Goal: Transaction & Acquisition: Download file/media

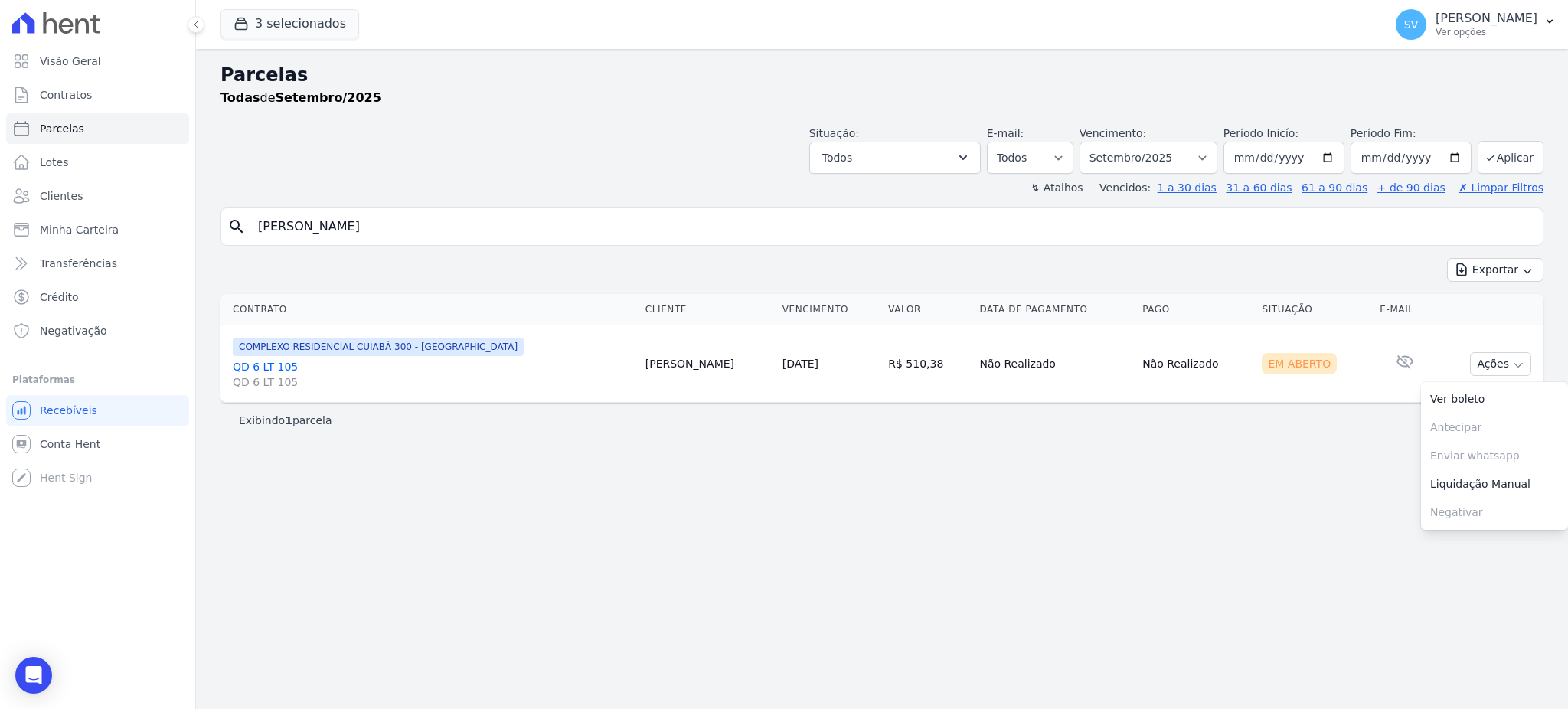
select select
click at [156, 204] on div "Visão Geral Contratos [GEOGRAPHIC_DATA] Lotes Clientes Minha Carteira Transferê…" at bounding box center [784, 354] width 1568 height 709
type input "[PERSON_NAME]"
select select
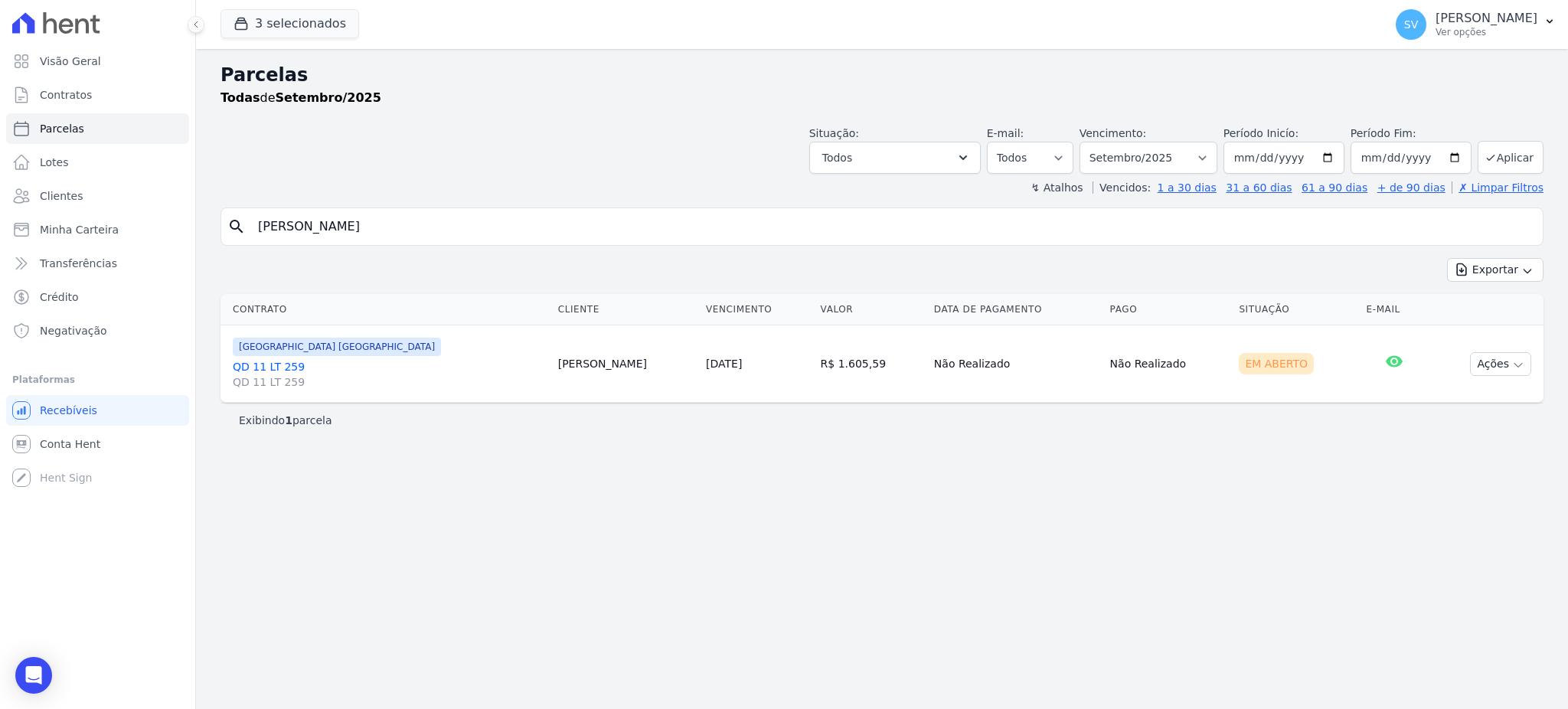
click at [456, 275] on div "Exportar Exportar PDF Exportar CSV" at bounding box center [881, 276] width 1323 height 36
click at [1485, 359] on button "Ações" at bounding box center [1500, 363] width 61 height 24
click at [1457, 405] on link "Ver boleto" at bounding box center [1494, 399] width 147 height 28
click at [113, 66] on link "Visão Geral" at bounding box center [97, 61] width 183 height 30
click at [1436, 24] on p "[PERSON_NAME]" at bounding box center [1487, 18] width 102 height 15
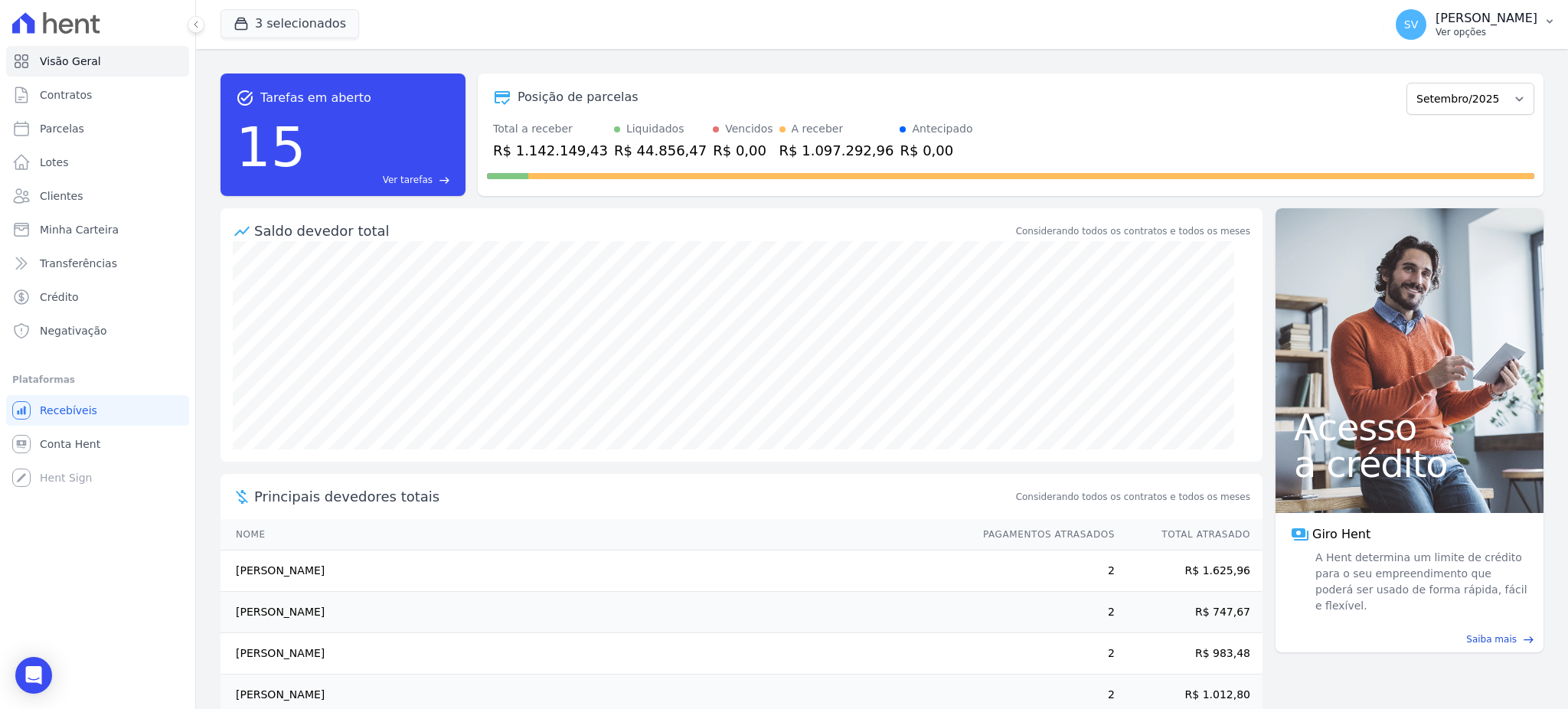
click at [1436, 17] on p "[PERSON_NAME]" at bounding box center [1487, 18] width 102 height 15
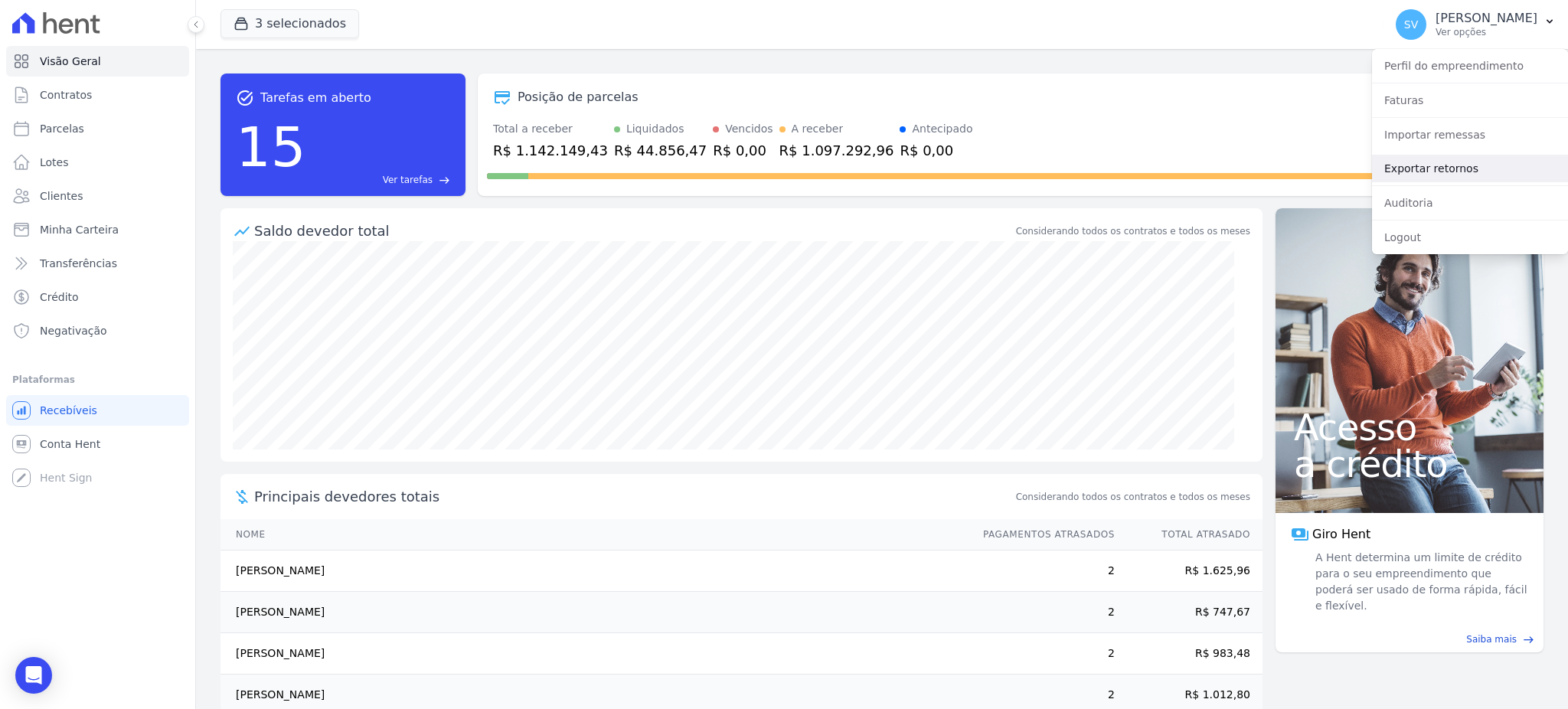
click at [1409, 170] on link "Exportar retornos" at bounding box center [1471, 168] width 196 height 27
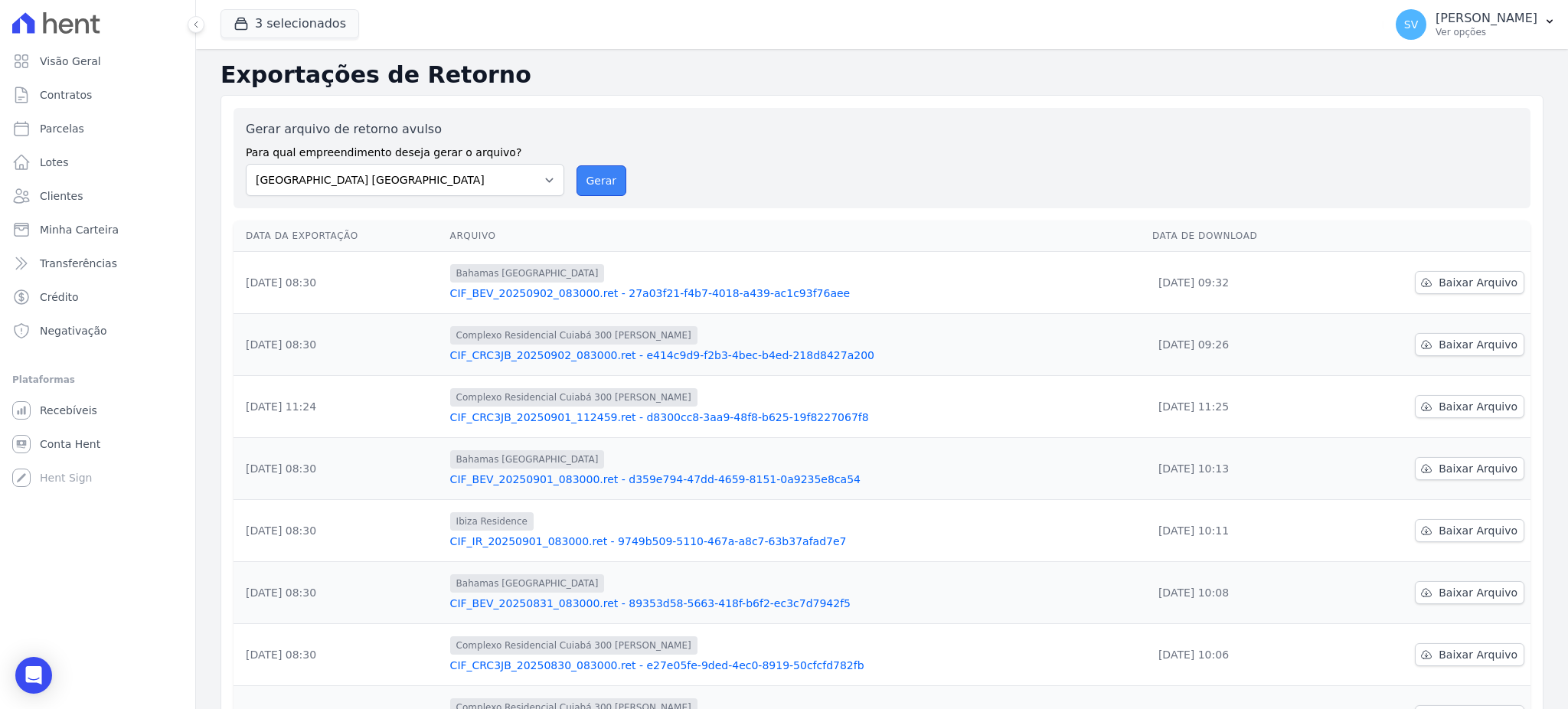
click at [584, 185] on button "Gerar" at bounding box center [601, 180] width 50 height 30
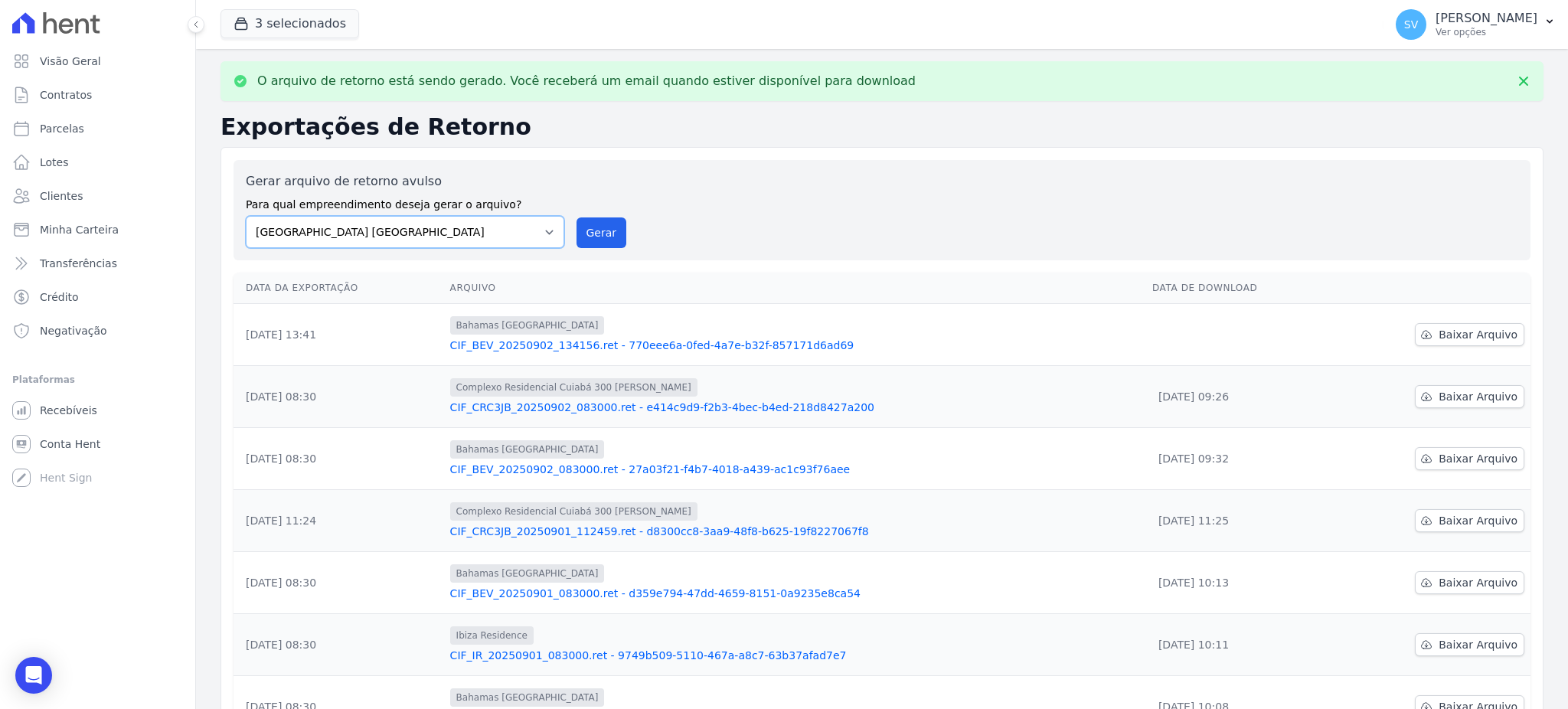
click at [539, 229] on select "[GEOGRAPHIC_DATA] COMPLEXO RESIDENCIAL [GEOGRAPHIC_DATA] 300 - [GEOGRAPHIC_DATA…" at bounding box center [404, 232] width 318 height 32
select select "a999329b-d322-46c5-b2df-9163b092fb9b"
click at [246, 216] on select "[GEOGRAPHIC_DATA] COMPLEXO RESIDENCIAL [GEOGRAPHIC_DATA] 300 - [GEOGRAPHIC_DATA…" at bounding box center [404, 232] width 318 height 32
drag, startPoint x: 592, startPoint y: 228, endPoint x: 866, endPoint y: 143, distance: 286.9
click at [592, 227] on button "Gerar" at bounding box center [601, 232] width 50 height 30
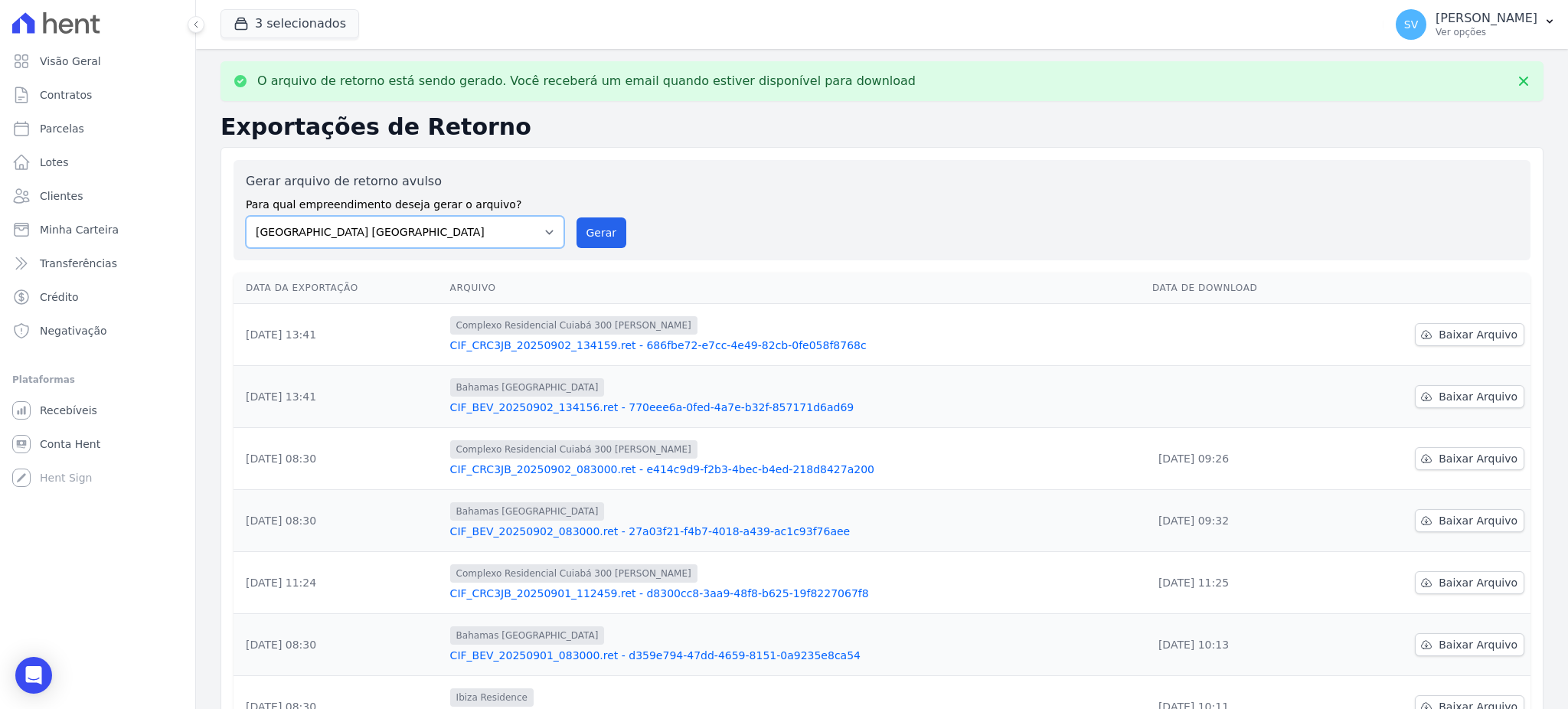
click at [537, 232] on select "[GEOGRAPHIC_DATA] COMPLEXO RESIDENCIAL [GEOGRAPHIC_DATA] 300 - [GEOGRAPHIC_DATA…" at bounding box center [404, 232] width 318 height 32
select select "73a372cd-5640-41c8-aaea-11bd74619c10"
click at [246, 216] on select "[GEOGRAPHIC_DATA] COMPLEXO RESIDENCIAL [GEOGRAPHIC_DATA] 300 - [GEOGRAPHIC_DATA…" at bounding box center [404, 232] width 318 height 32
drag, startPoint x: 602, startPoint y: 231, endPoint x: 833, endPoint y: 151, distance: 244.5
click at [602, 232] on button "Gerar" at bounding box center [601, 232] width 50 height 30
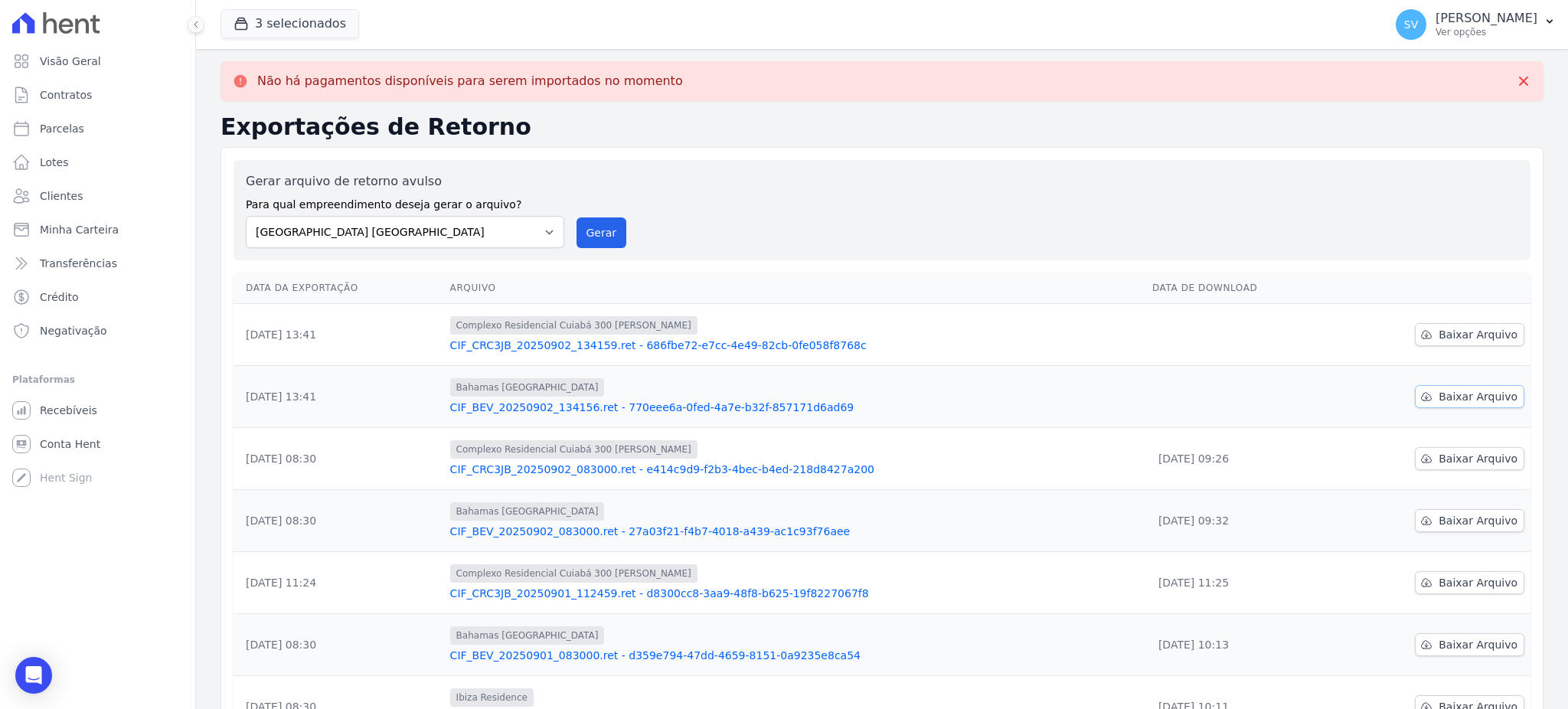
click at [1486, 397] on span "Baixar Arquivo" at bounding box center [1477, 397] width 78 height 15
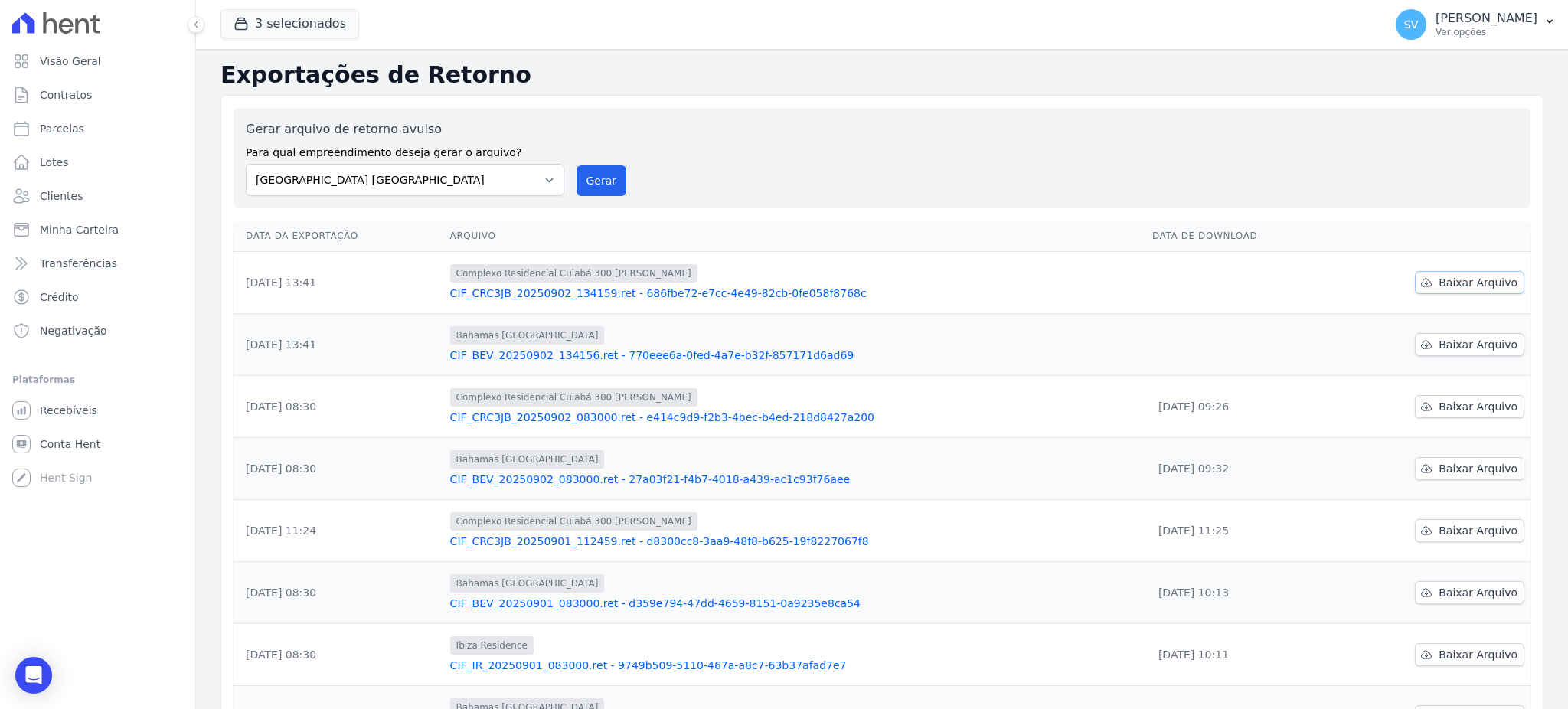
click at [1476, 281] on span "Baixar Arquivo" at bounding box center [1477, 282] width 78 height 15
